Goal: Transaction & Acquisition: Download file/media

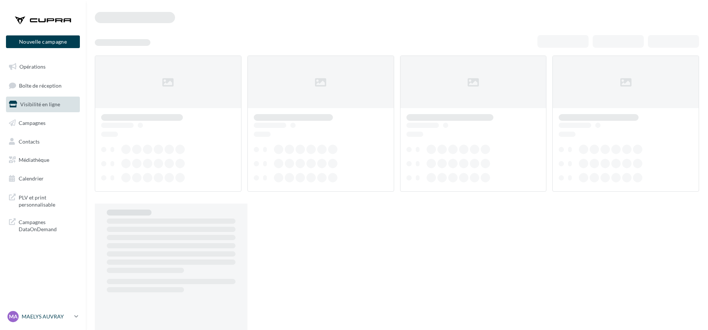
click at [41, 315] on p "MAELYS AUVRAY" at bounding box center [47, 316] width 50 height 7
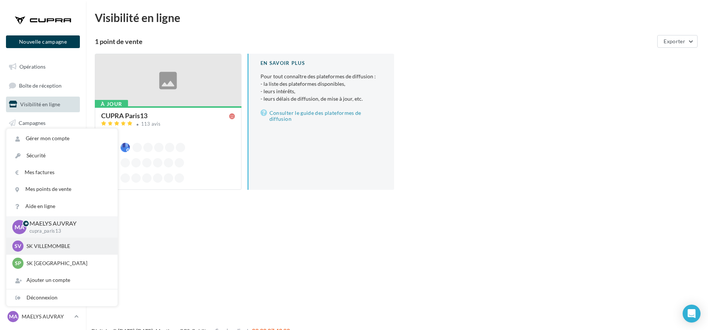
click at [34, 245] on p "SK VILLEMOMBLE" at bounding box center [67, 245] width 82 height 7
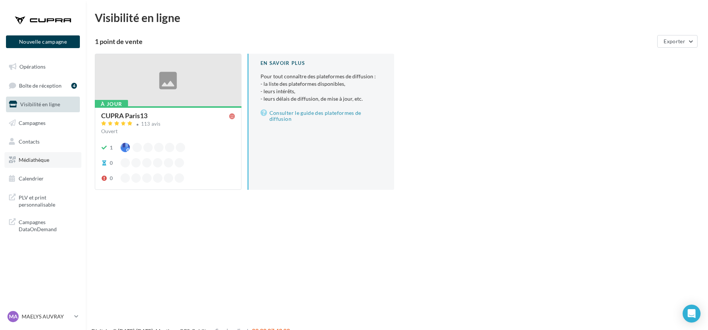
click at [35, 160] on span "Médiathèque" at bounding box center [34, 160] width 31 height 6
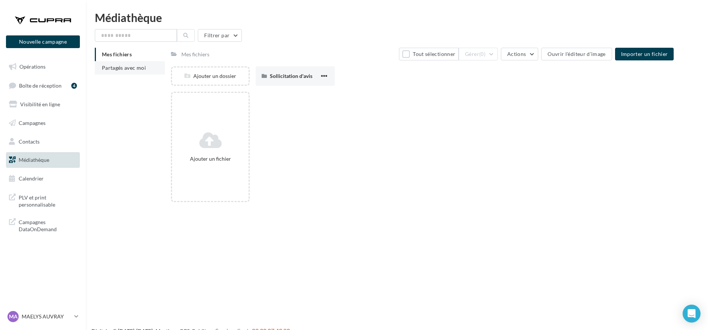
click at [123, 63] on li "Partagés avec moi" at bounding box center [130, 67] width 70 height 13
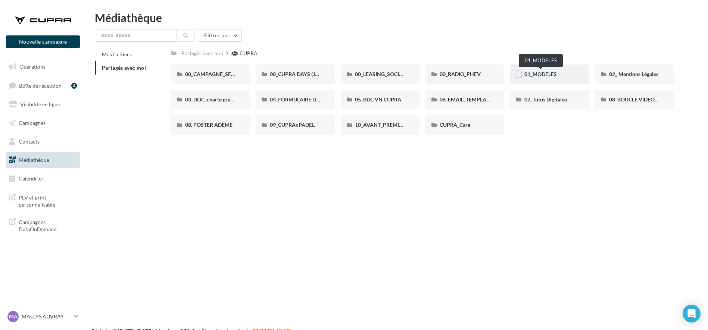
click at [554, 72] on span "01_MODELES" at bounding box center [540, 74] width 32 height 6
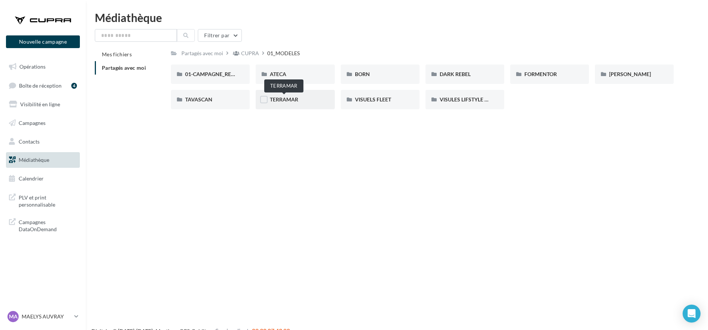
click at [282, 102] on span "TERRAMAR" at bounding box center [284, 99] width 28 height 6
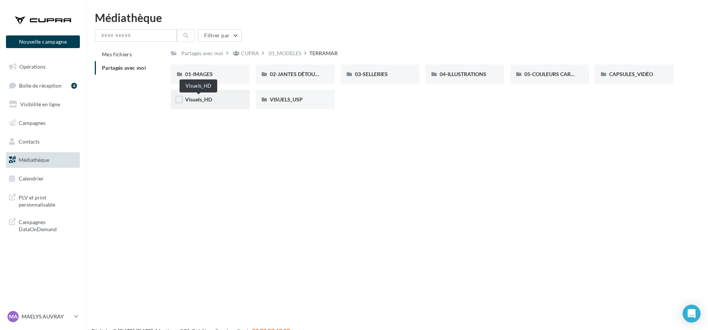
click at [201, 101] on span "Visuels_HD" at bounding box center [198, 99] width 27 height 6
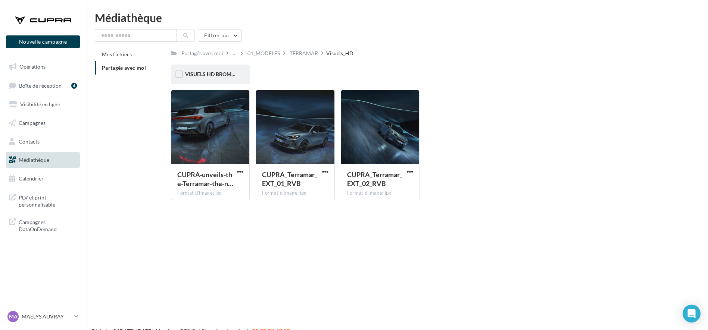
click at [198, 81] on div "VISUELS HD BROMURES" at bounding box center [210, 74] width 79 height 19
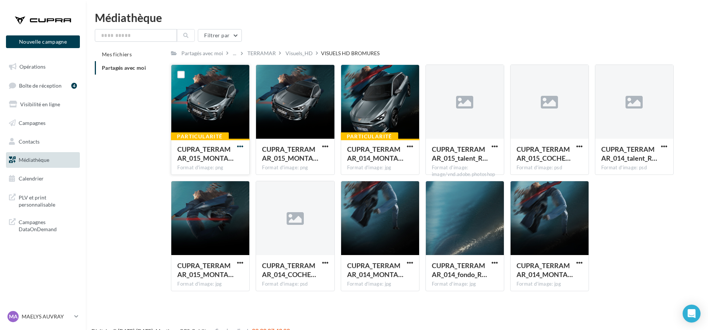
click at [241, 146] on span "button" at bounding box center [240, 146] width 6 height 6
click at [239, 156] on button "Télécharger" at bounding box center [207, 160] width 75 height 19
click at [326, 143] on span "button" at bounding box center [325, 146] width 6 height 6
click at [322, 150] on button "button" at bounding box center [324, 146] width 9 height 7
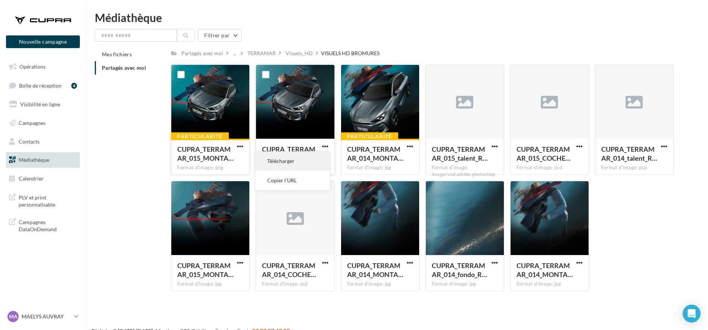
click at [318, 162] on button "Télécharger" at bounding box center [292, 160] width 75 height 19
click at [446, 46] on div "Filtrer par Mes fichiers Partagés avec moi Partagés avec moi ... TERRAMAR Visue…" at bounding box center [397, 163] width 604 height 268
click at [407, 148] on span "button" at bounding box center [410, 146] width 6 height 6
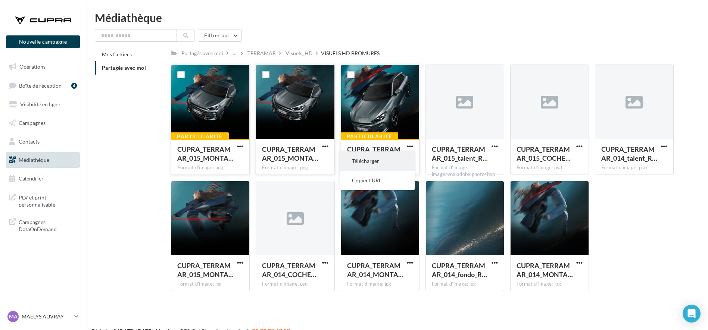
click at [394, 156] on button "Télécharger" at bounding box center [377, 160] width 75 height 19
click at [113, 50] on li "Mes fichiers" at bounding box center [130, 54] width 70 height 13
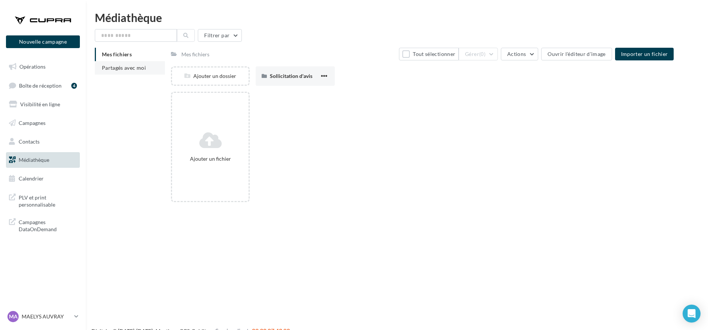
click at [124, 73] on li "Partagés avec moi" at bounding box center [130, 67] width 70 height 13
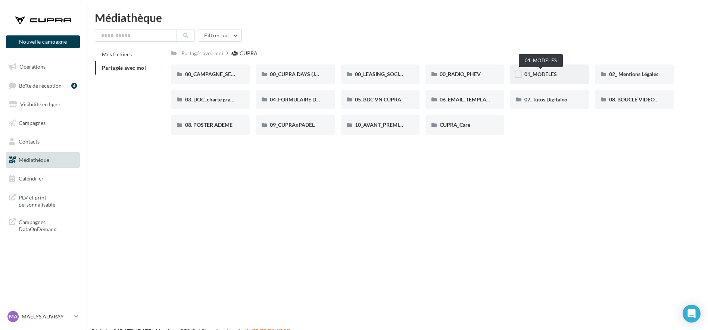
click at [541, 75] on span "01_MODELES" at bounding box center [540, 74] width 32 height 6
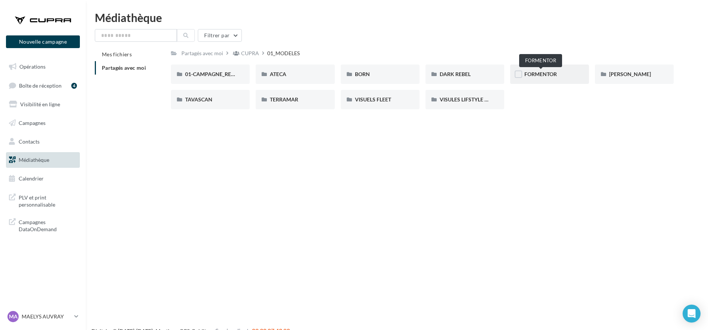
click at [539, 75] on span "FORMENTOR" at bounding box center [540, 74] width 32 height 6
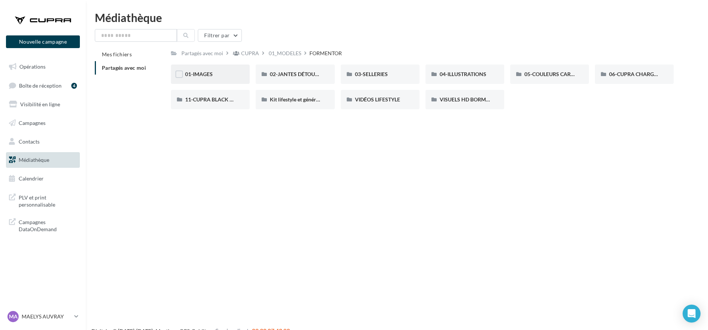
click at [214, 73] on div "01-IMAGES" at bounding box center [210, 73] width 50 height 7
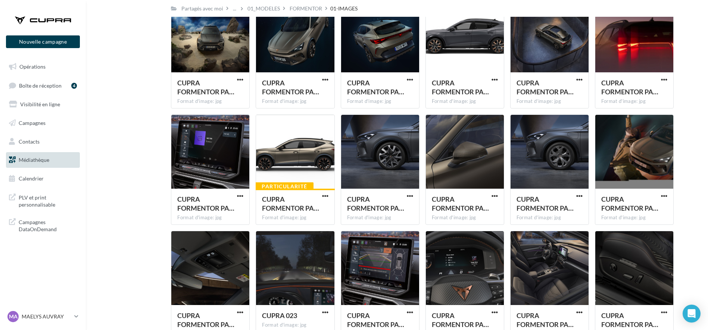
scroll to position [997, 0]
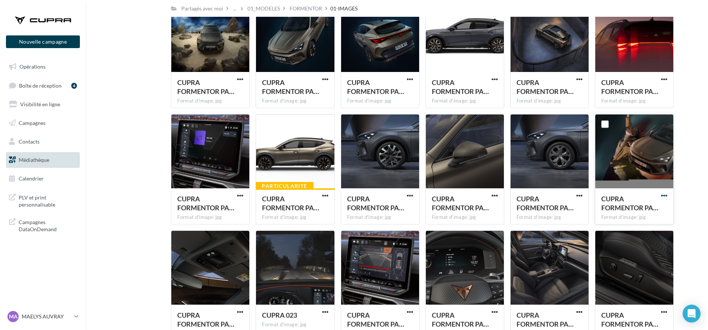
click at [664, 194] on span "button" at bounding box center [664, 195] width 6 height 6
click at [620, 205] on button "Télécharger" at bounding box center [631, 210] width 75 height 19
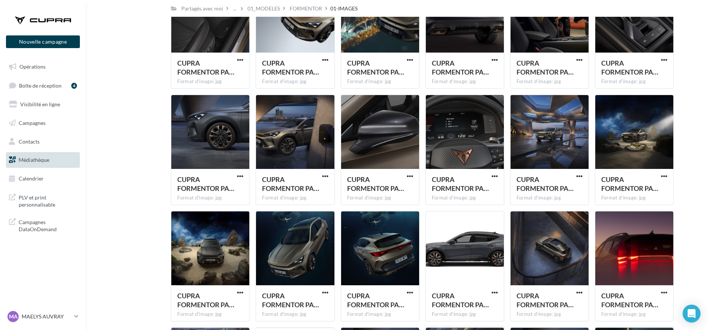
scroll to position [753, 0]
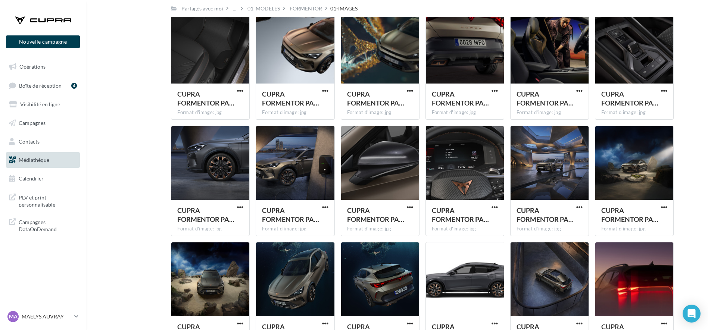
click at [140, 95] on div "Mes fichiers Partagés avec moi Partagés avec moi ... 01_MODELES FORMENTOR 01-IM…" at bounding box center [400, 176] width 610 height 1762
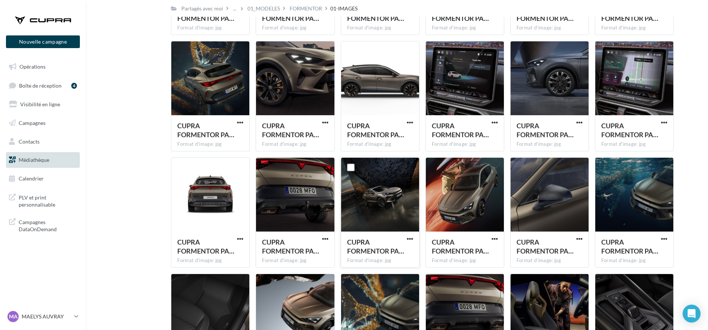
scroll to position [488, 0]
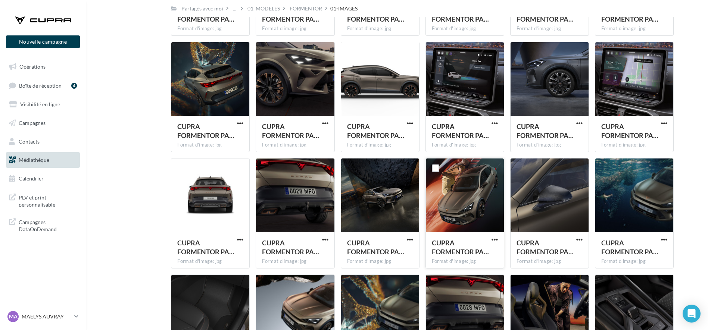
click at [490, 241] on button "button" at bounding box center [494, 239] width 9 height 7
click at [474, 250] on button "Télécharger" at bounding box center [461, 254] width 75 height 19
click at [404, 240] on div "CUPRA FORMENTOR PA…" at bounding box center [375, 247] width 57 height 18
click at [411, 239] on span "button" at bounding box center [410, 239] width 6 height 6
click at [383, 253] on button "Télécharger" at bounding box center [377, 254] width 75 height 19
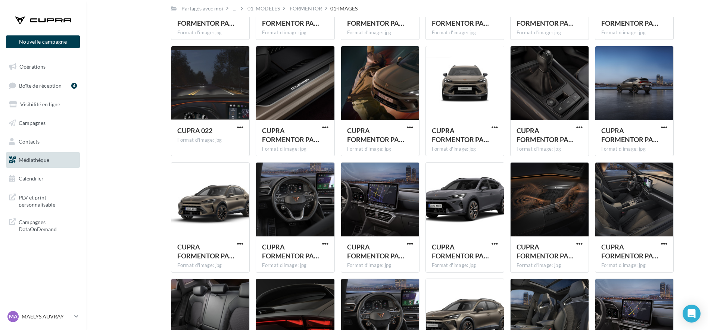
scroll to position [85, 0]
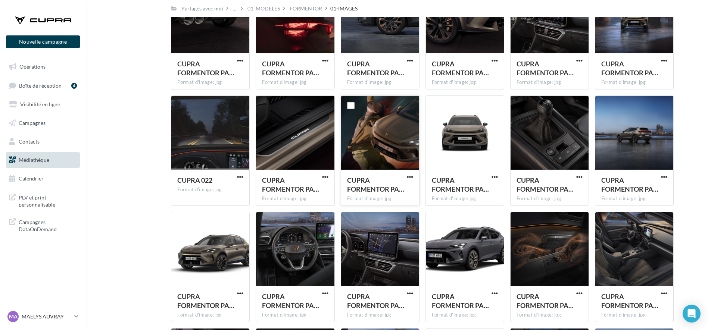
click at [406, 176] on button "button" at bounding box center [409, 177] width 9 height 7
click at [381, 197] on button "Télécharger" at bounding box center [377, 191] width 75 height 19
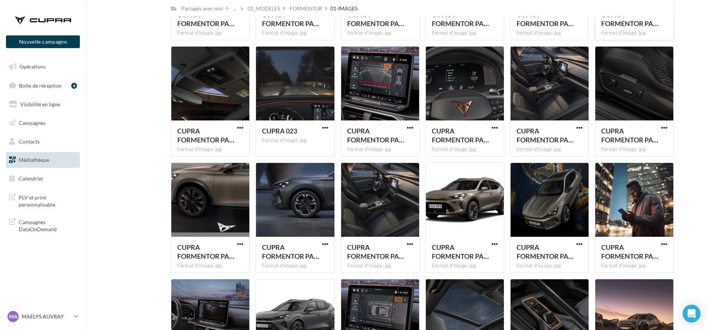
scroll to position [1184, 0]
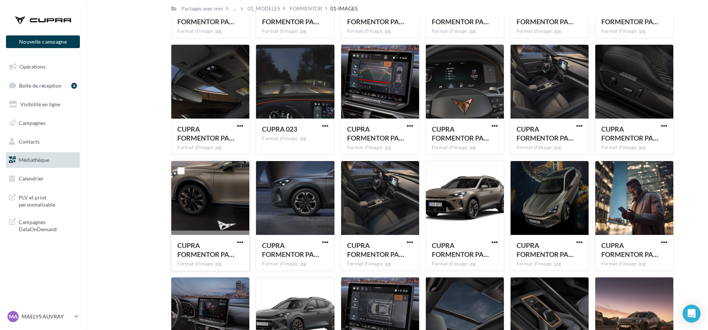
click at [236, 242] on button "button" at bounding box center [239, 242] width 9 height 7
click at [218, 255] on button "Télécharger" at bounding box center [207, 257] width 75 height 19
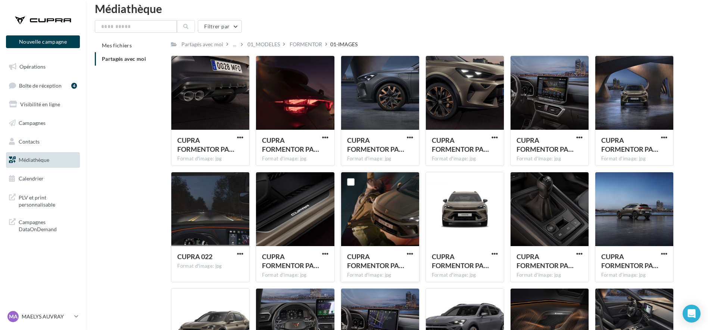
scroll to position [0, 0]
